Goal: Transaction & Acquisition: Purchase product/service

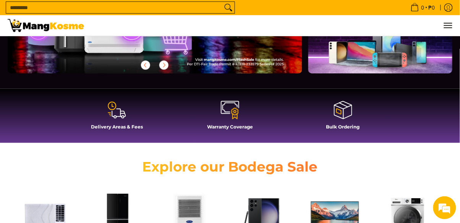
scroll to position [223, 0]
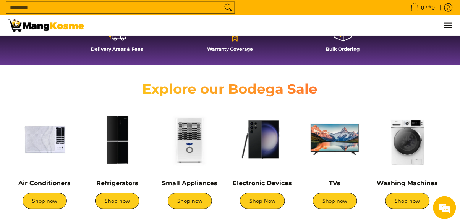
click at [39, 208] on link "Shop now" at bounding box center [45, 202] width 44 height 16
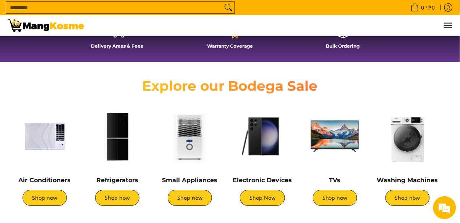
scroll to position [260, 0]
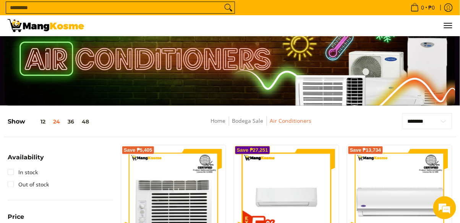
scroll to position [24, 0]
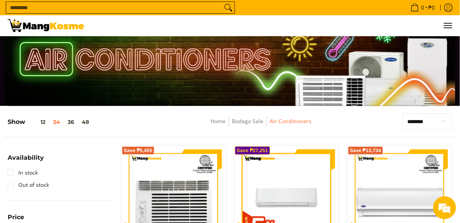
click at [435, 121] on select "**********" at bounding box center [427, 122] width 50 height 16
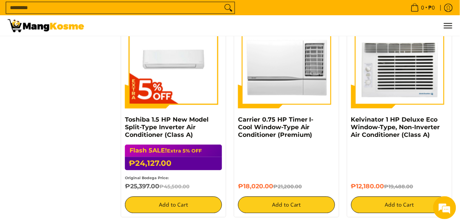
scroll to position [1002, 0]
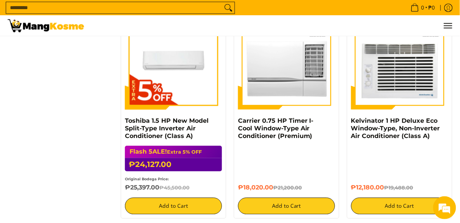
click at [205, 92] on img at bounding box center [173, 61] width 97 height 97
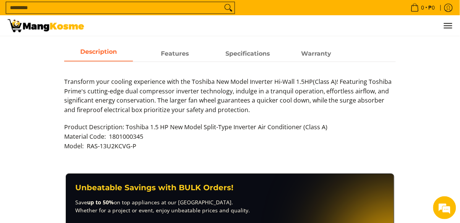
scroll to position [372, 0]
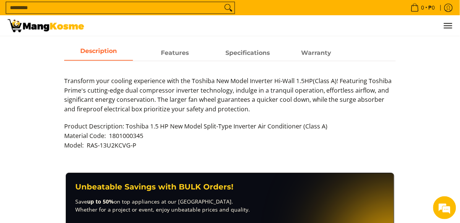
click at [184, 53] on span "Features" at bounding box center [174, 53] width 69 height 14
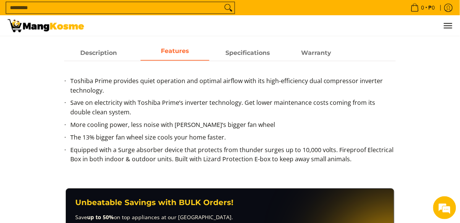
click at [172, 55] on span "Features" at bounding box center [174, 53] width 69 height 14
click at [243, 55] on span "Specifications" at bounding box center [247, 53] width 69 height 14
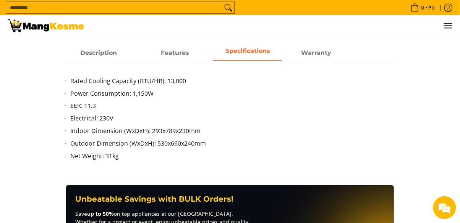
click at [321, 46] on span "Warranty" at bounding box center [316, 53] width 69 height 14
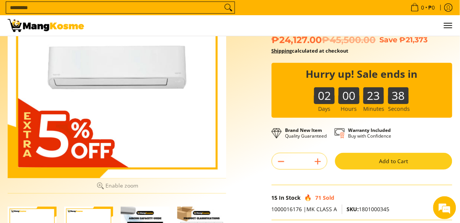
scroll to position [100, 0]
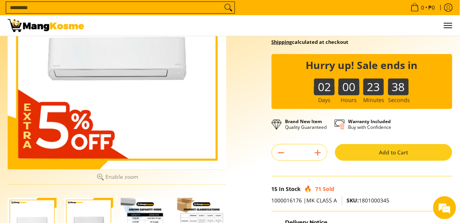
click at [435, 192] on div "15 In Stock 71 Sold" at bounding box center [361, 189] width 181 height 10
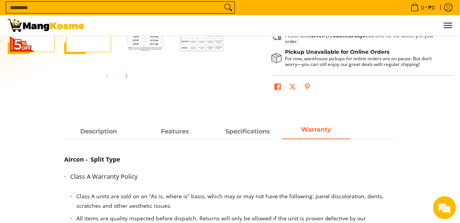
scroll to position [296, 0]
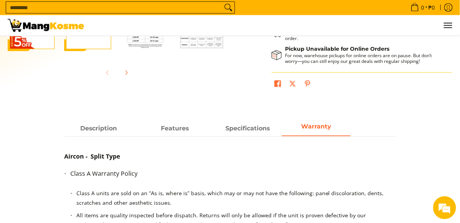
click at [241, 130] on span "Specifications" at bounding box center [247, 129] width 69 height 14
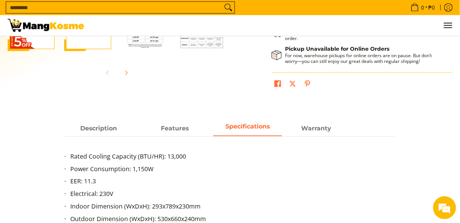
click at [115, 132] on span "Description" at bounding box center [98, 129] width 69 height 14
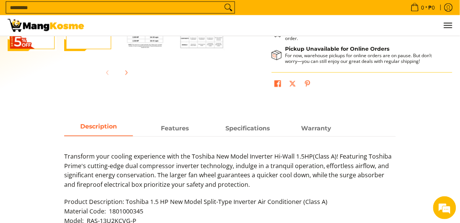
copy p "RAS-13U2KCVG-P"
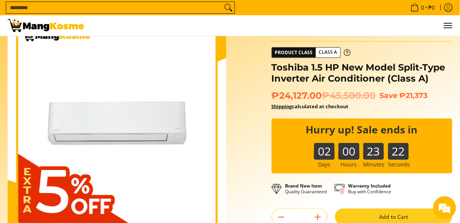
scroll to position [0, 0]
